Goal: Task Accomplishment & Management: Manage account settings

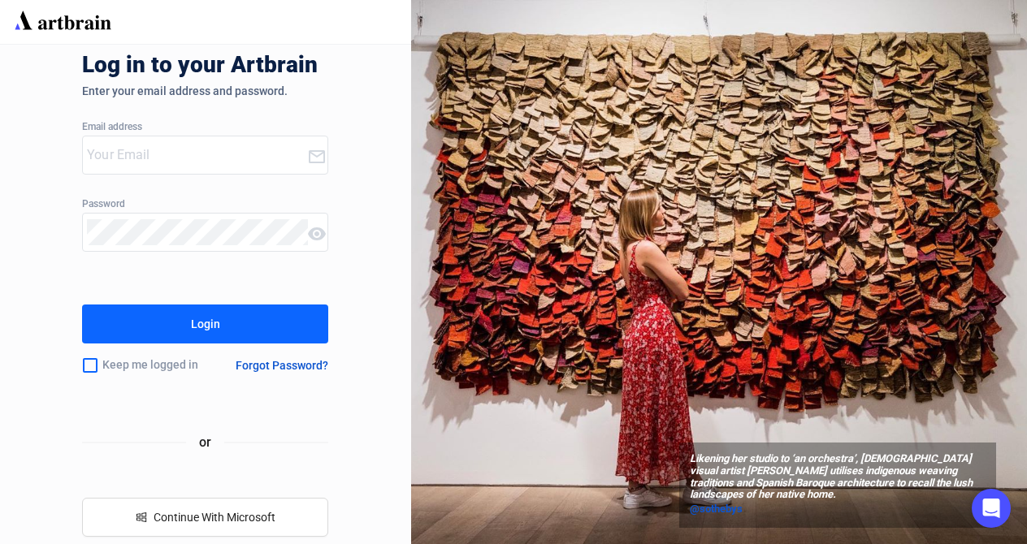
type input "[EMAIL_ADDRESS][DOMAIN_NAME]"
click at [93, 365] on input "checkbox" at bounding box center [90, 366] width 16 height 34
checkbox input "true"
click at [175, 314] on button "Login" at bounding box center [205, 324] width 246 height 39
click at [189, 330] on button "Login" at bounding box center [205, 324] width 246 height 39
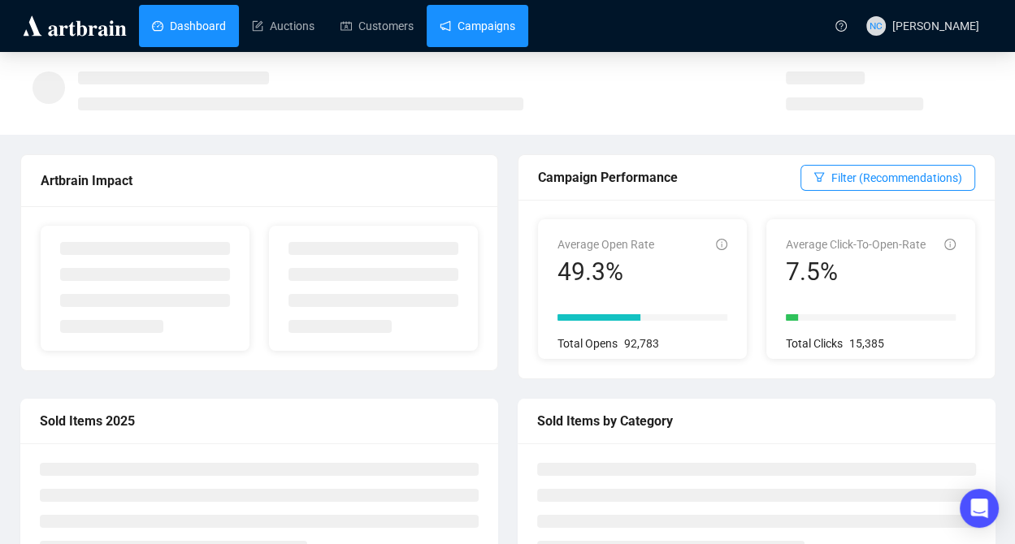
click at [465, 22] on link "Campaigns" at bounding box center [478, 26] width 76 height 42
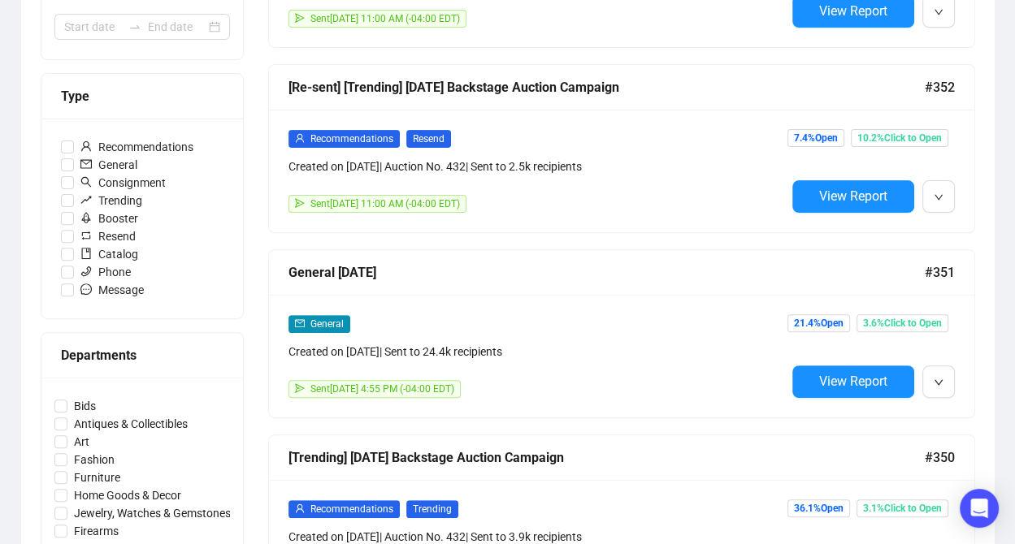
scroll to position [487, 0]
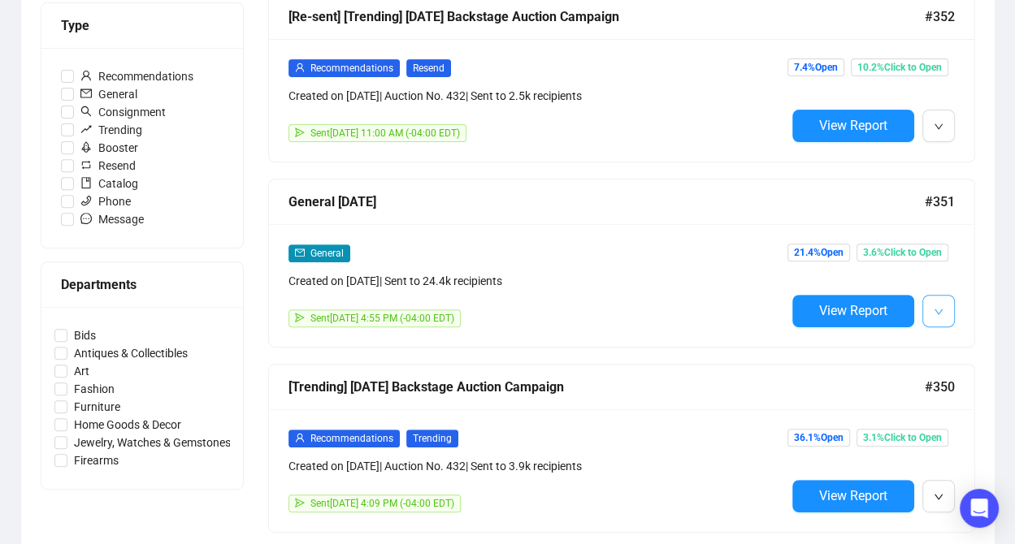
click at [928, 301] on button "button" at bounding box center [938, 311] width 32 height 32
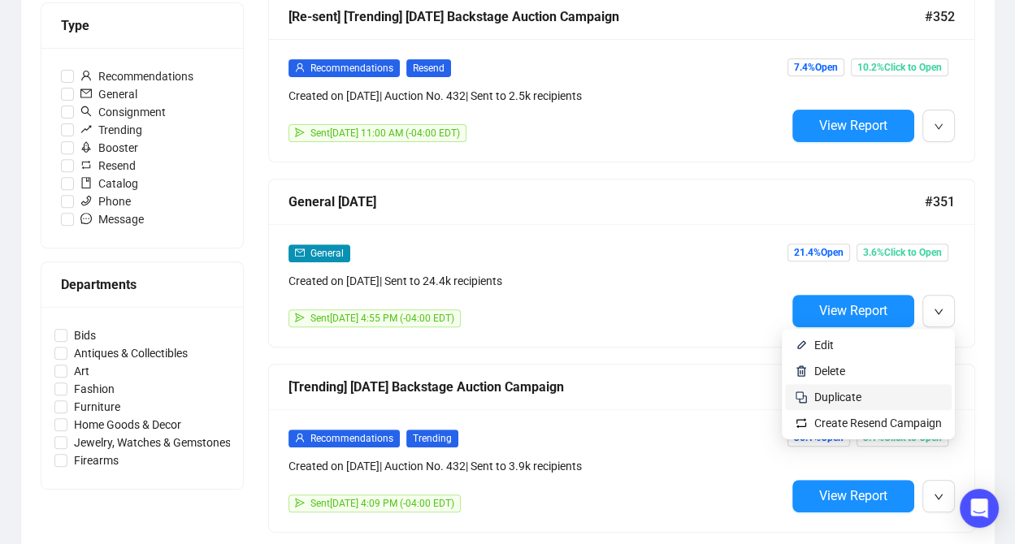
click at [840, 396] on span "Duplicate" at bounding box center [837, 397] width 47 height 13
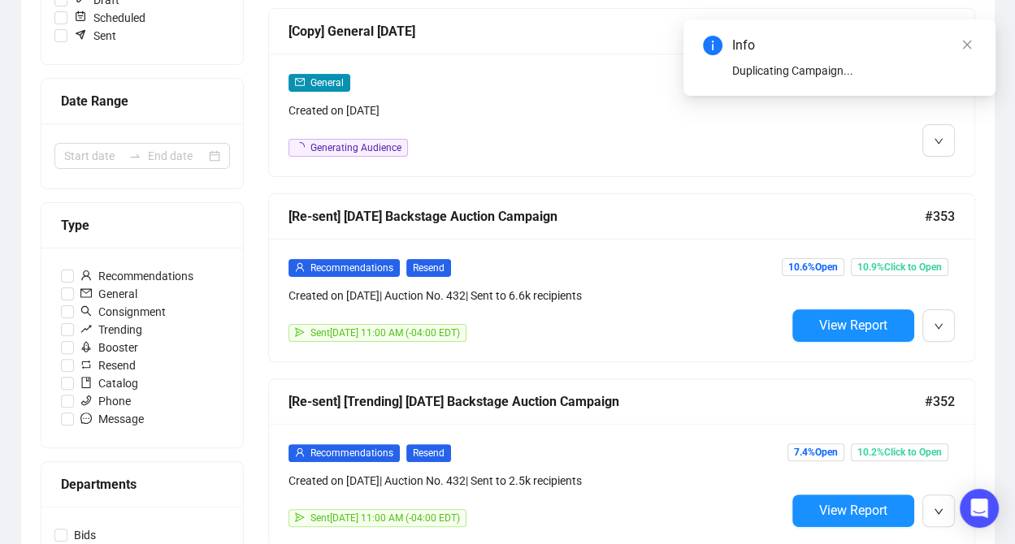
scroll to position [162, 0]
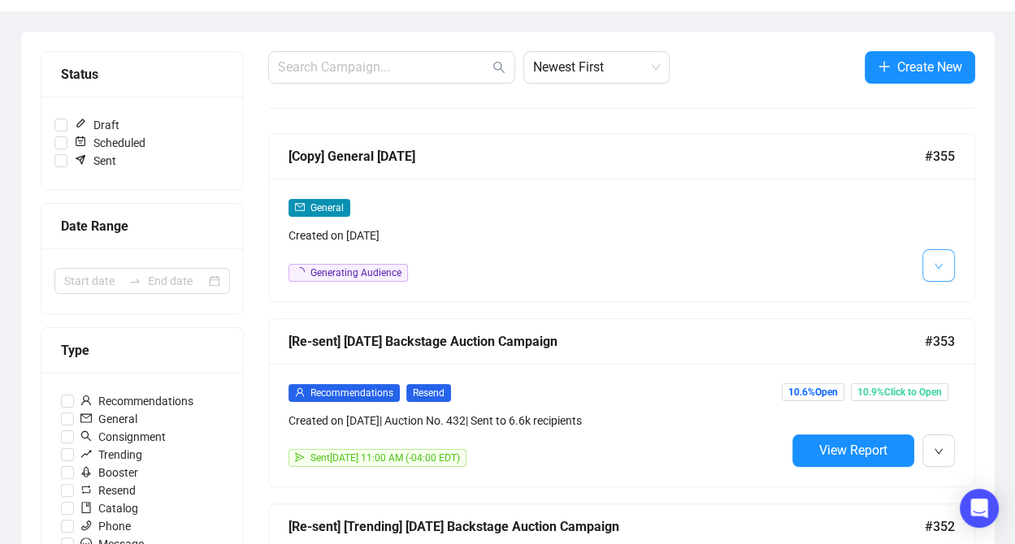
click at [936, 267] on icon "down" at bounding box center [939, 267] width 10 height 10
click at [921, 302] on span "Edit" at bounding box center [918, 301] width 47 height 18
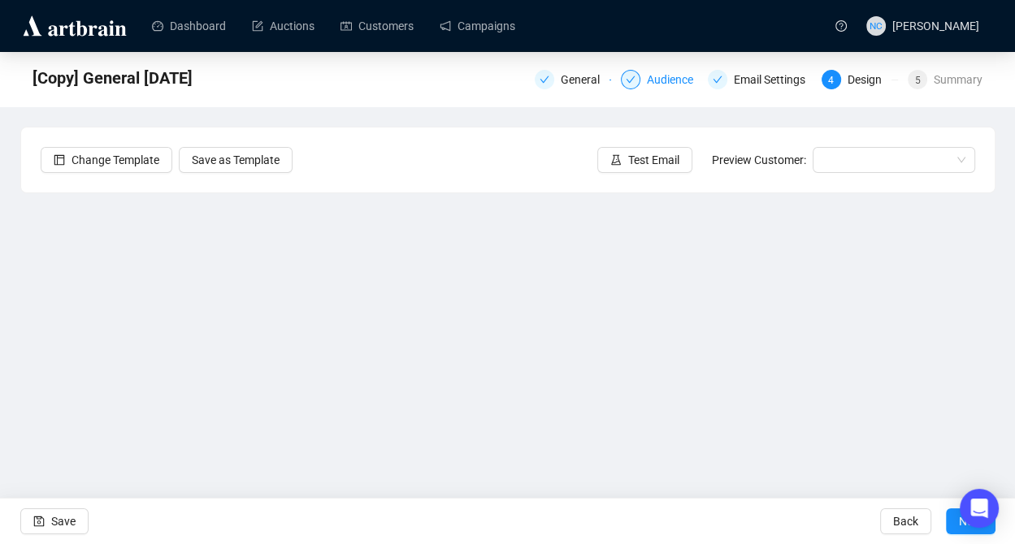
click at [676, 81] on div "Audience" at bounding box center [675, 79] width 56 height 19
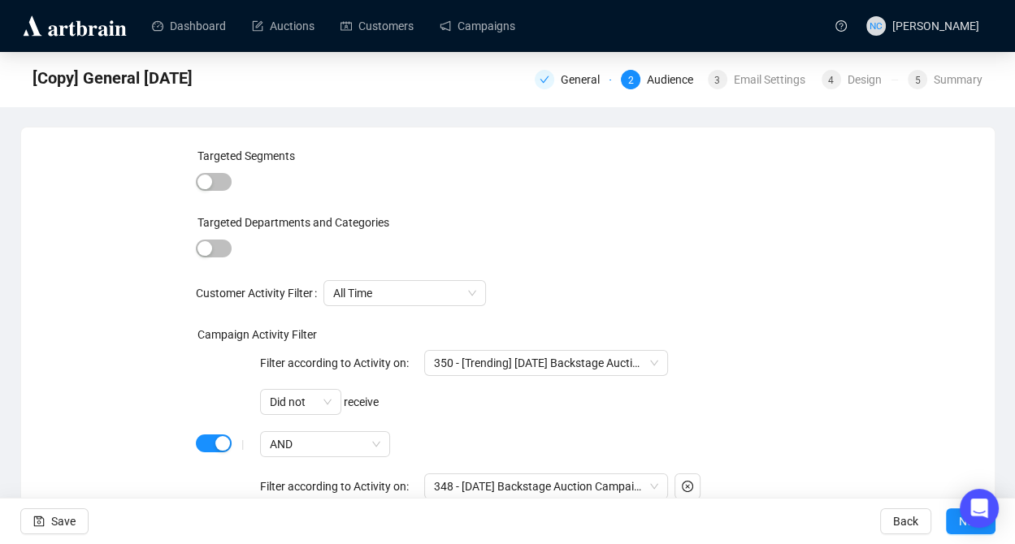
scroll to position [81, 0]
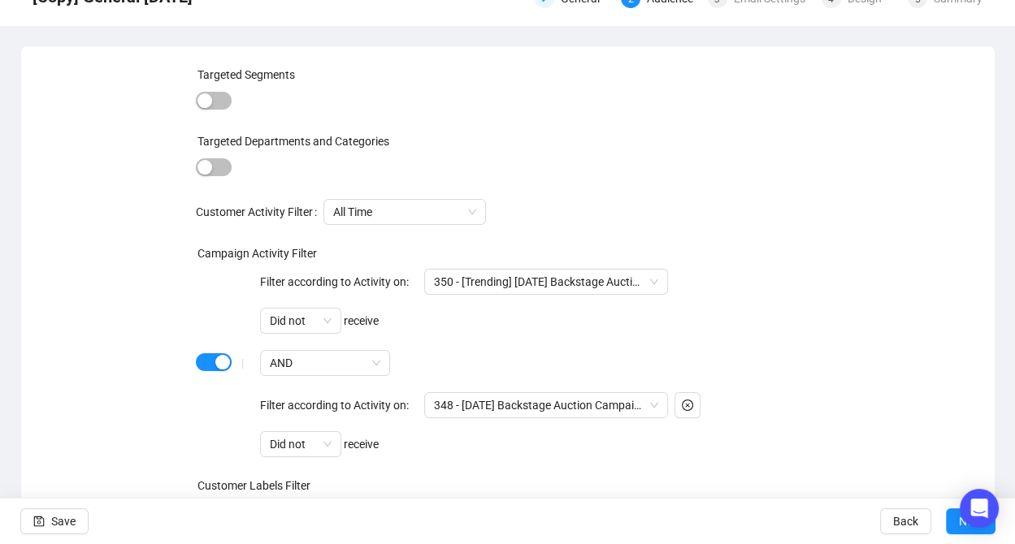
click at [227, 358] on div "|" at bounding box center [242, 363] width 35 height 13
click at [221, 358] on div "button" at bounding box center [222, 362] width 15 height 15
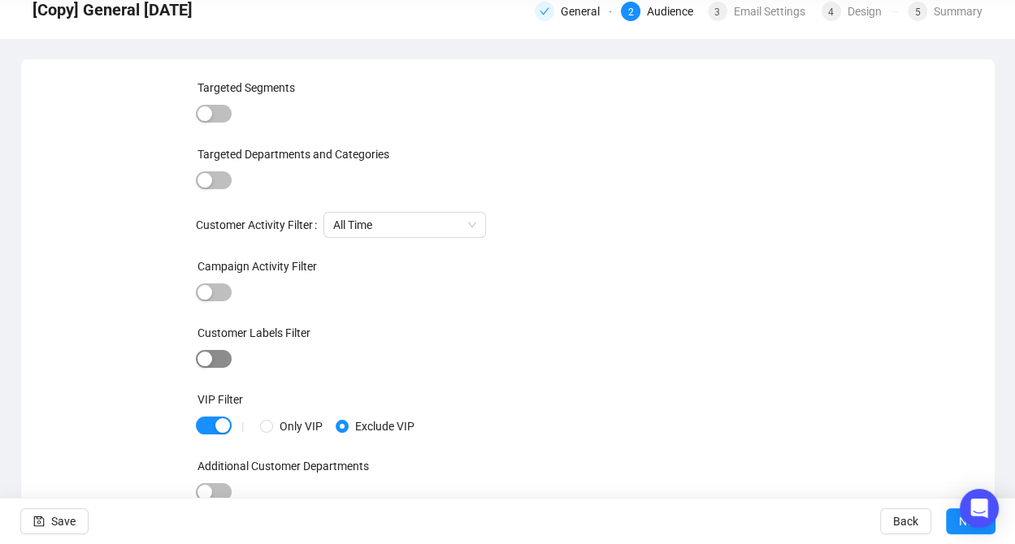
scroll to position [67, 0]
click at [222, 355] on span "button" at bounding box center [214, 360] width 36 height 18
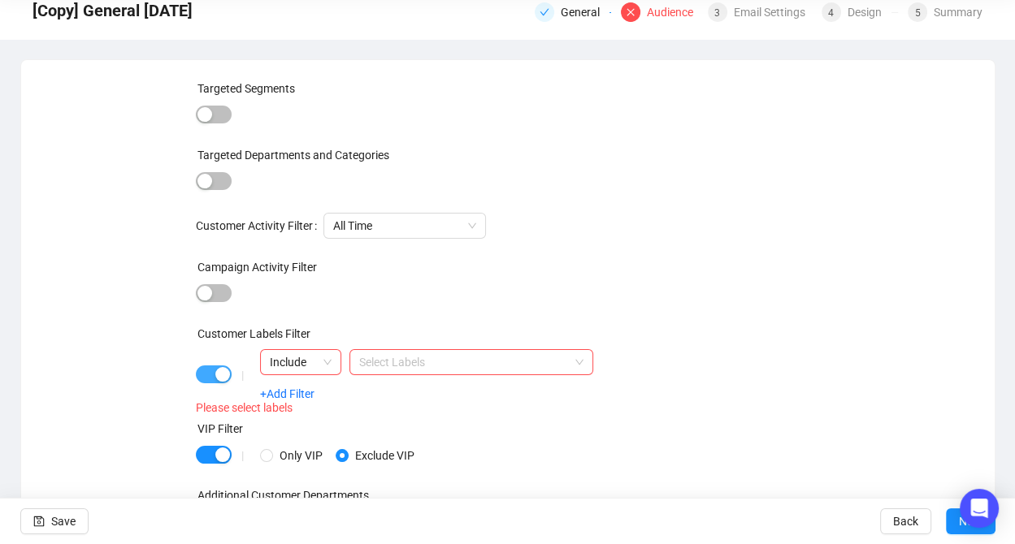
click at [222, 367] on div "button" at bounding box center [222, 374] width 15 height 15
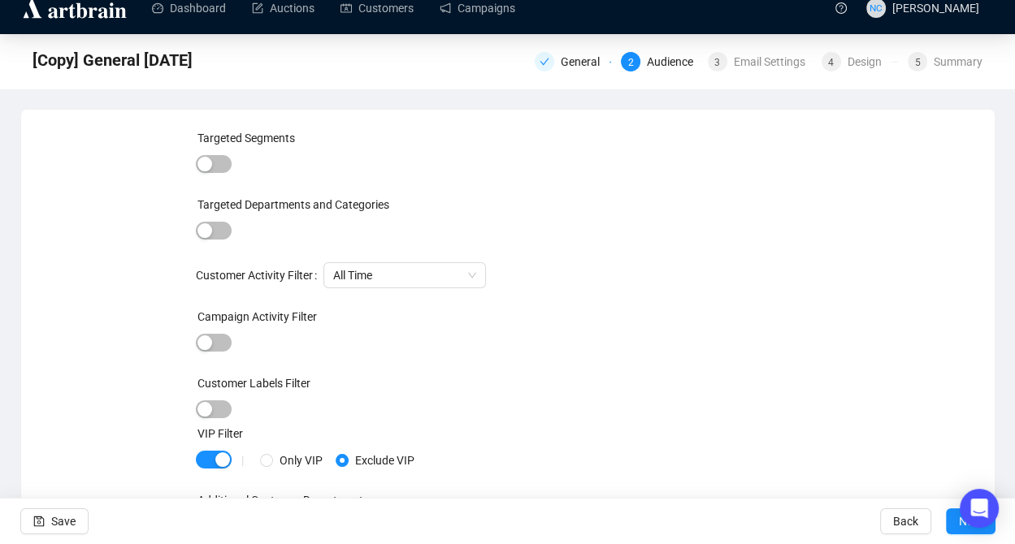
scroll to position [0, 0]
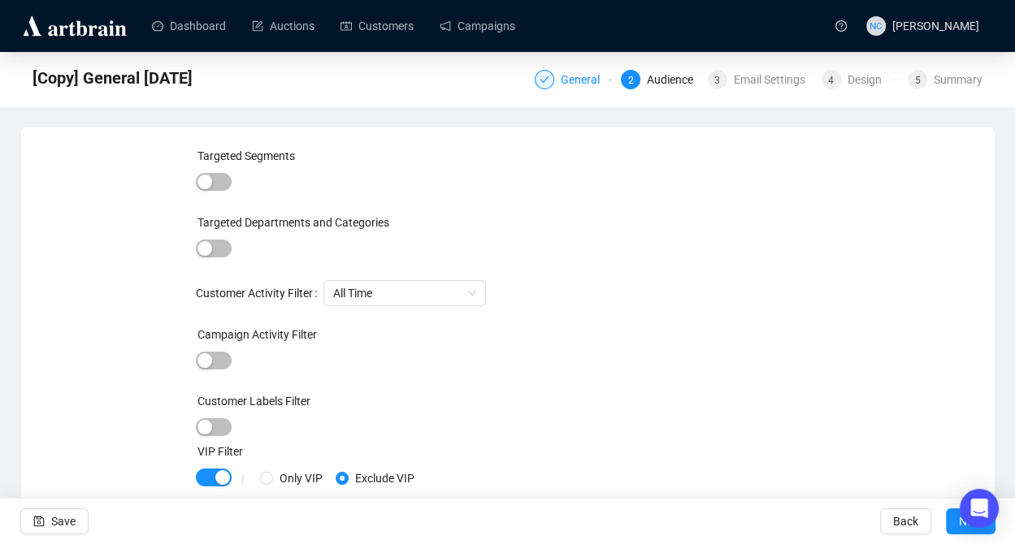
click at [582, 84] on div "General" at bounding box center [585, 79] width 49 height 19
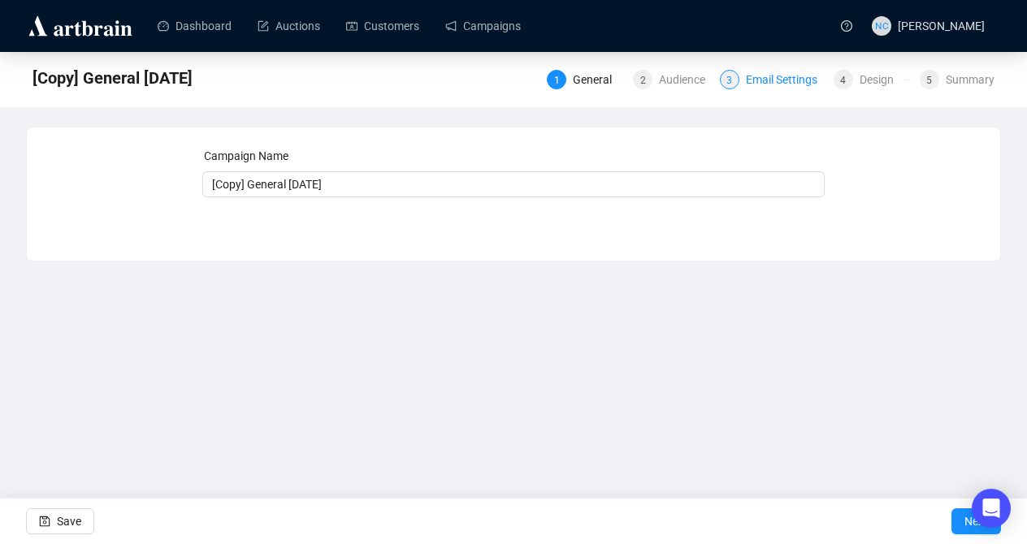
click at [784, 71] on div "Email Settings" at bounding box center [786, 79] width 81 height 19
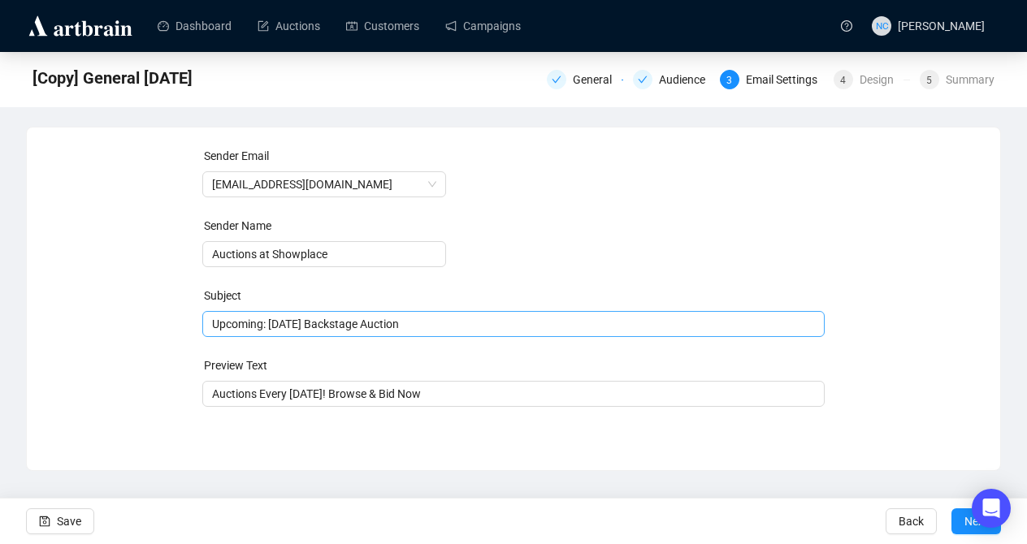
click at [439, 321] on span "Upcoming: [DATE] Backstage Auction" at bounding box center [513, 324] width 623 height 13
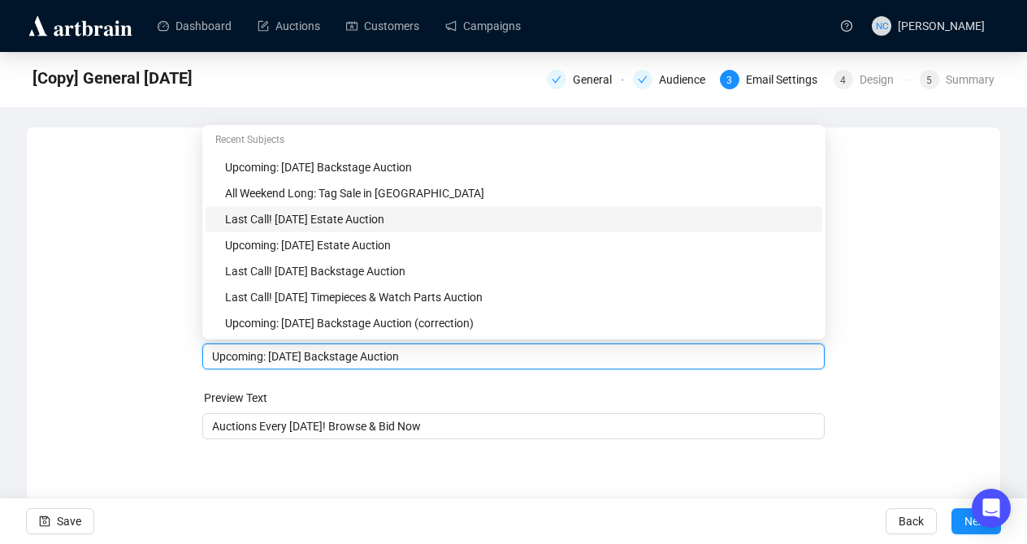
click at [391, 218] on div "Last Call! [DATE] Estate Auction" at bounding box center [518, 219] width 587 height 18
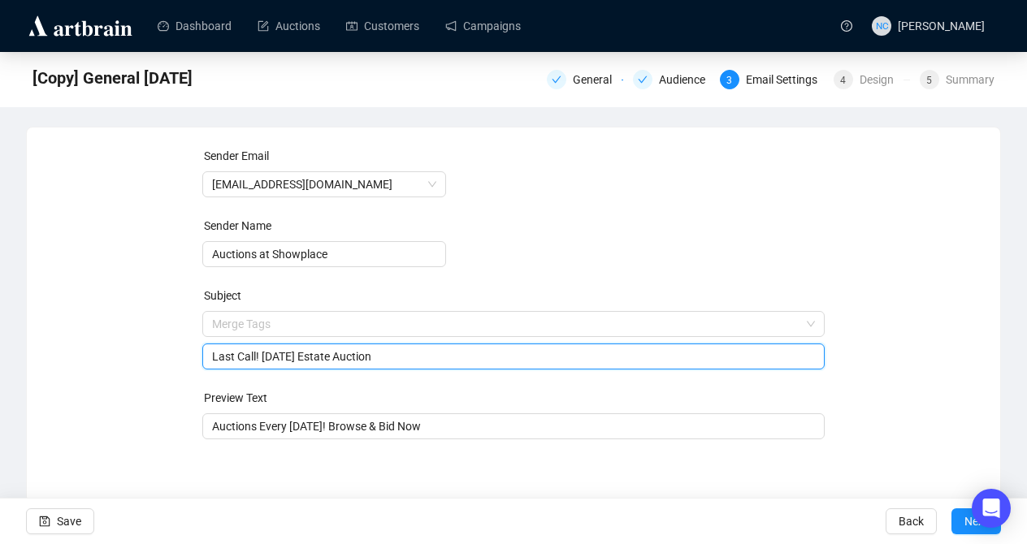
click at [331, 357] on input "Last Call! [DATE] Estate Auction" at bounding box center [514, 357] width 604 height 18
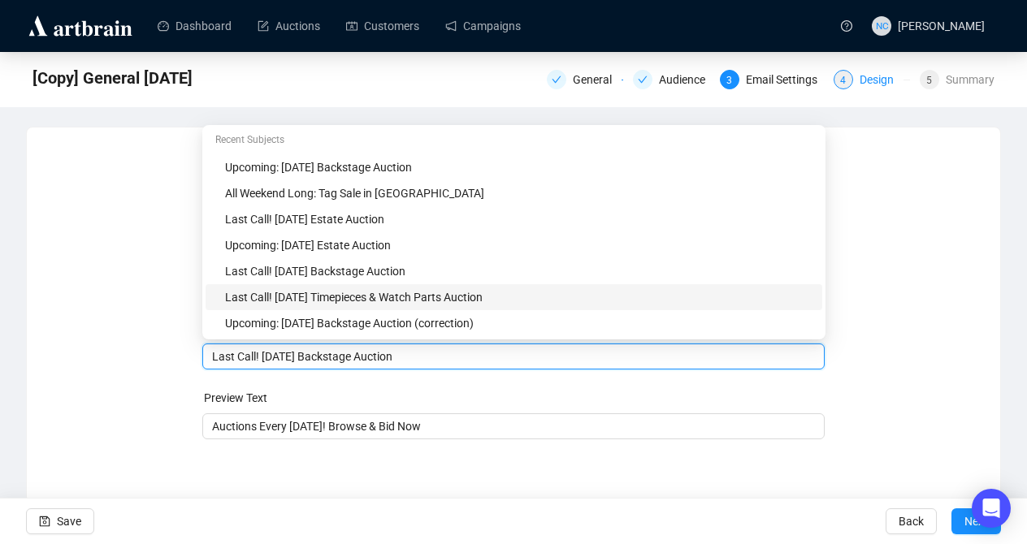
type input "Last Call! [DATE] Backstage Auction"
click at [879, 89] on div "Design" at bounding box center [882, 79] width 44 height 19
